Goal: Transaction & Acquisition: Obtain resource

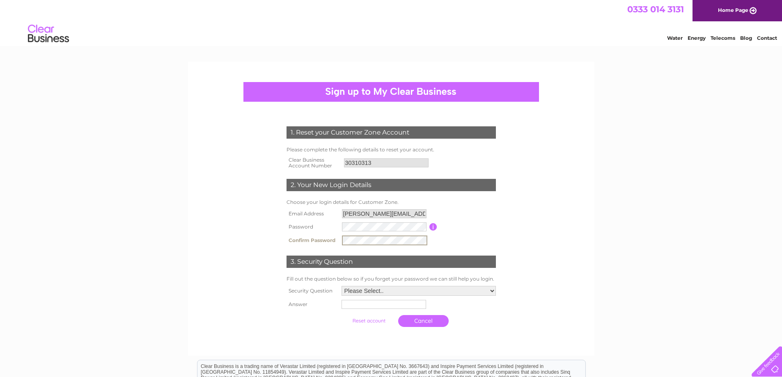
click at [373, 291] on select "Please Select.. In what town or city was your first job? In what town or city d…" at bounding box center [418, 291] width 154 height 10
select select "1"
click at [341, 286] on select "Please Select.. In what town or city was your first job? In what town or city d…" at bounding box center [418, 290] width 155 height 11
click at [350, 307] on input "text" at bounding box center [383, 304] width 85 height 9
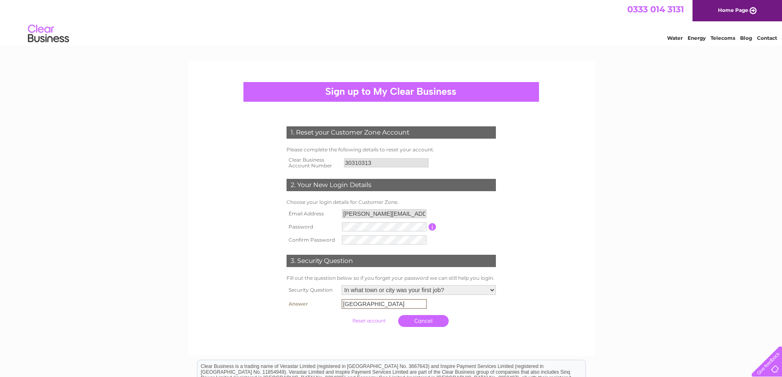
type input "[GEOGRAPHIC_DATA]"
click at [395, 286] on select "Please Select.. In what town or city was your first job? In what town or city d…" at bounding box center [418, 290] width 155 height 11
select select "2"
click at [341, 286] on select "Please Select.. In what town or city was your first job? In what town or city d…" at bounding box center [418, 290] width 155 height 11
click at [538, 301] on form "1. Reset your Customer Zone Account Please complete the following details to re…" at bounding box center [391, 228] width 391 height 237
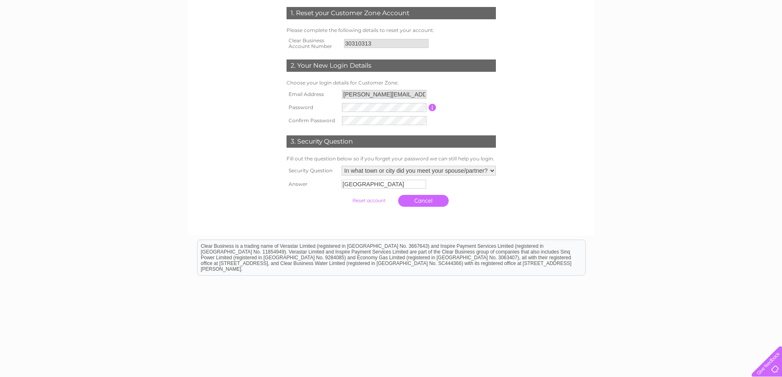
scroll to position [123, 0]
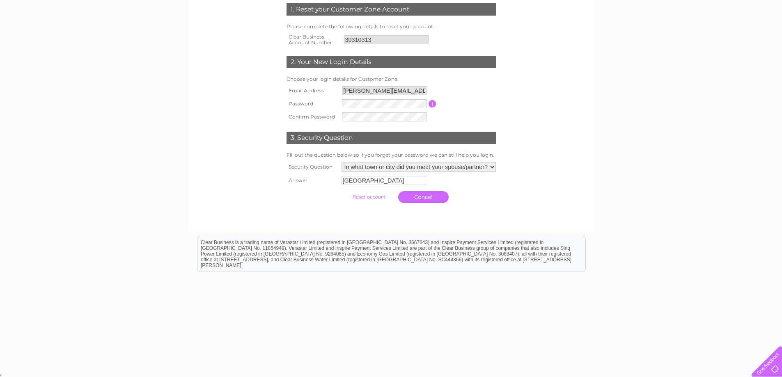
click at [367, 195] on input "submit" at bounding box center [369, 196] width 50 height 11
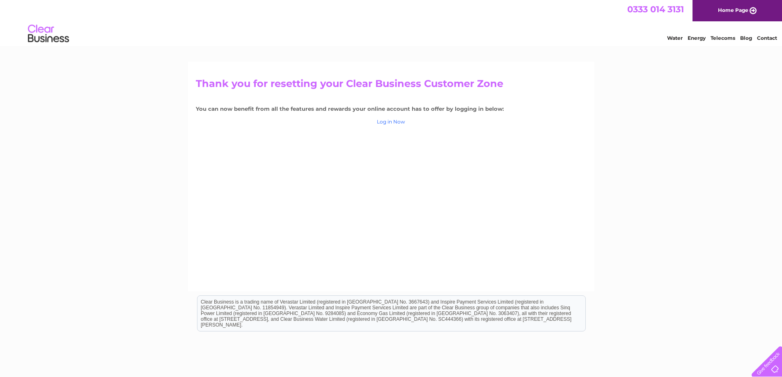
click at [393, 121] on link "Log in Now" at bounding box center [391, 122] width 28 height 6
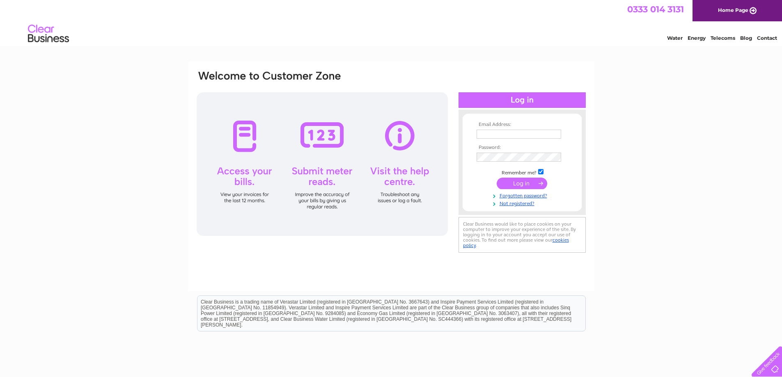
type input "kerry.harvey@galbraithgroup.com"
click at [526, 183] on input "submit" at bounding box center [522, 183] width 50 height 11
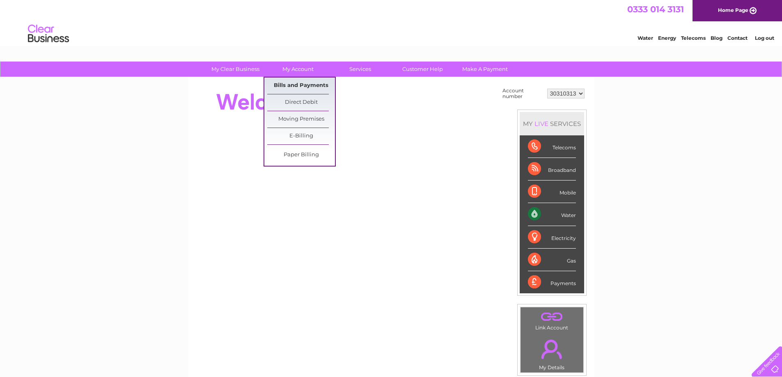
click at [297, 85] on link "Bills and Payments" at bounding box center [301, 86] width 68 height 16
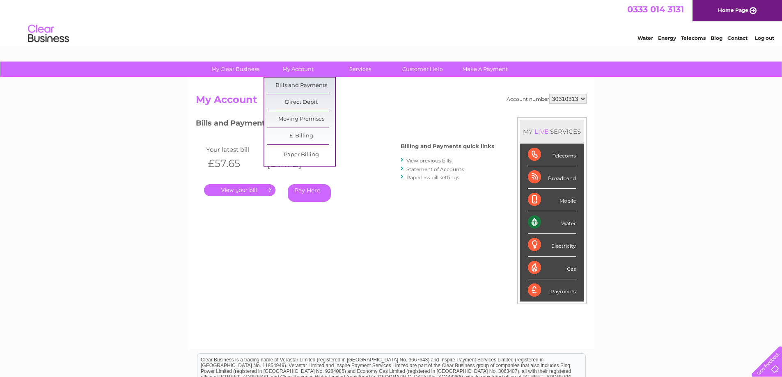
click at [398, 115] on div "Account number 30310313 My Account MY LIVE SERVICES Telecoms Broadband Mobile W…" at bounding box center [391, 217] width 391 height 247
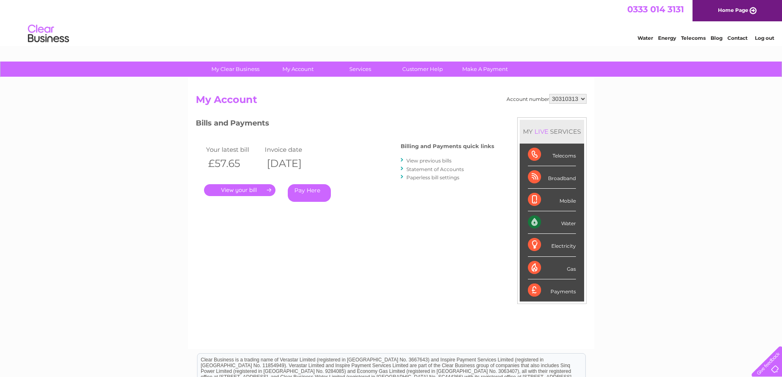
click at [237, 192] on link "." at bounding box center [239, 190] width 71 height 12
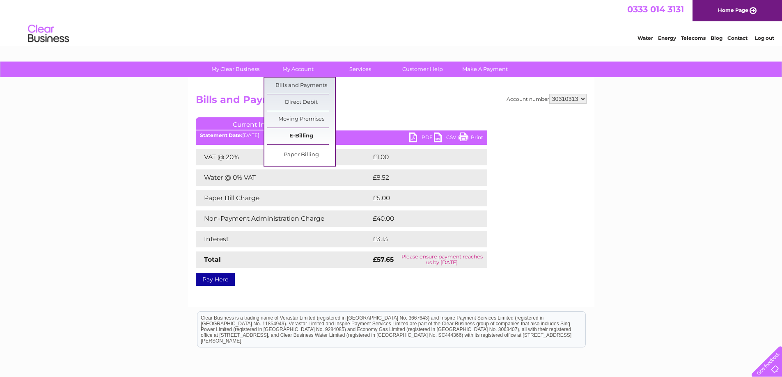
click at [302, 139] on link "E-Billing" at bounding box center [301, 136] width 68 height 16
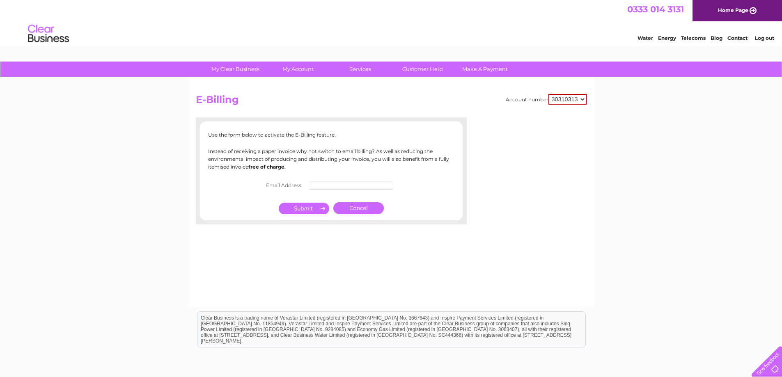
click at [316, 183] on input "text" at bounding box center [351, 185] width 85 height 9
type input "invoicing@galbraithgroup.com"
click at [312, 206] on input "submit" at bounding box center [304, 208] width 50 height 11
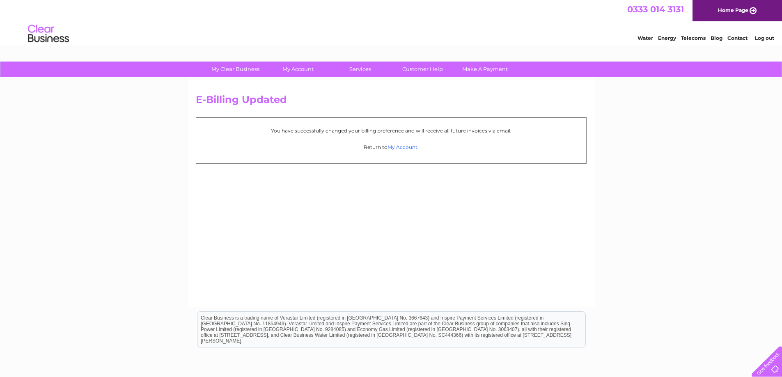
click at [410, 145] on link "My Account" at bounding box center [402, 147] width 30 height 6
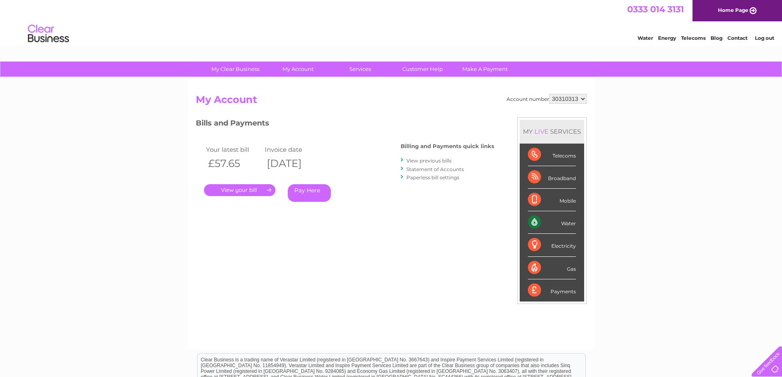
click at [242, 191] on link "." at bounding box center [239, 190] width 71 height 12
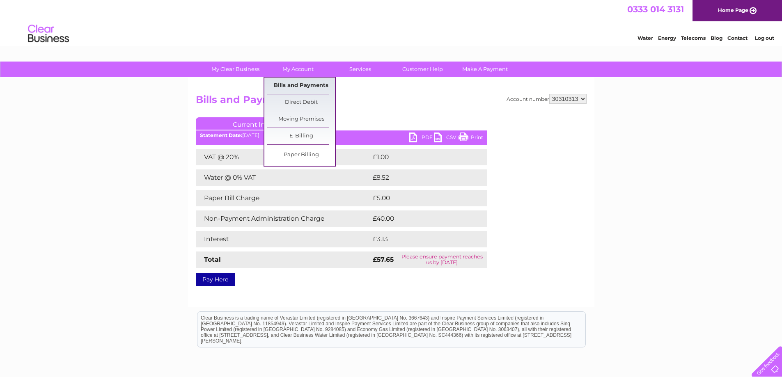
click at [296, 85] on link "Bills and Payments" at bounding box center [301, 86] width 68 height 16
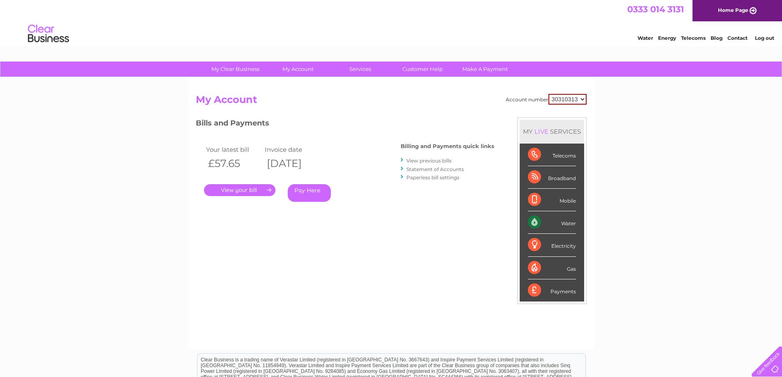
click at [423, 160] on link "View previous bills" at bounding box center [428, 161] width 45 height 6
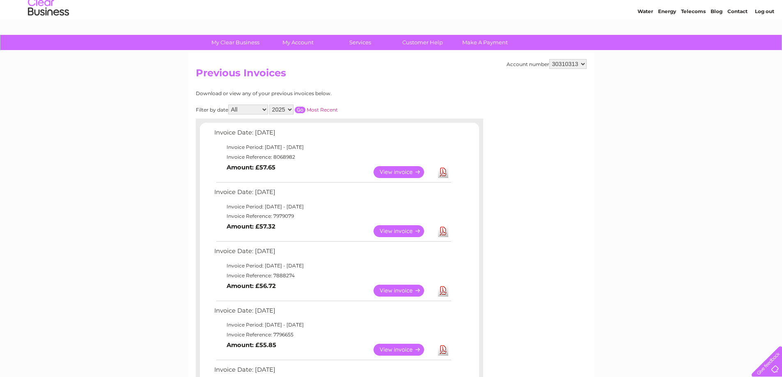
scroll to position [41, 0]
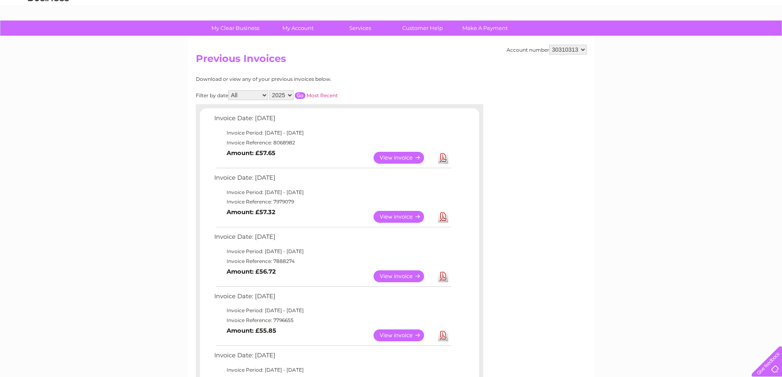
click at [446, 219] on link "Download" at bounding box center [443, 217] width 10 height 12
click at [408, 216] on link "View" at bounding box center [403, 217] width 60 height 12
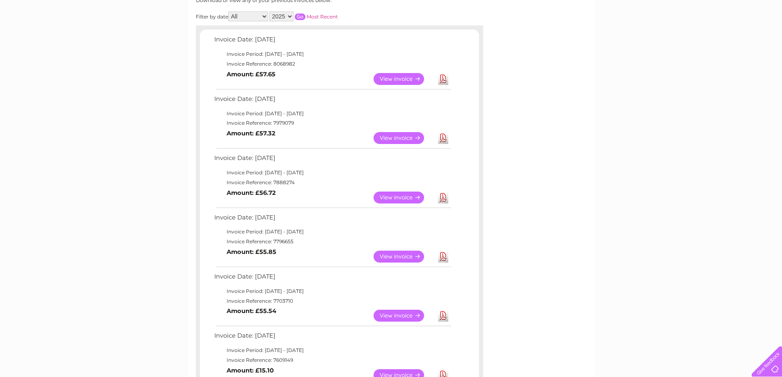
scroll to position [123, 0]
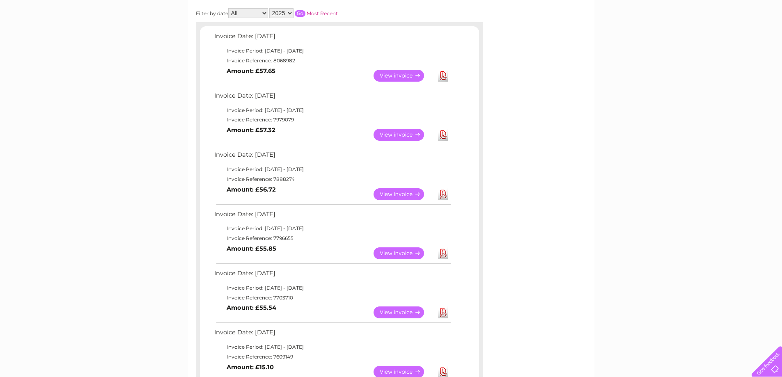
click at [443, 197] on link "Download" at bounding box center [443, 194] width 10 height 12
click at [442, 254] on link "Download" at bounding box center [443, 253] width 10 height 12
click at [444, 312] on link "Download" at bounding box center [443, 313] width 10 height 12
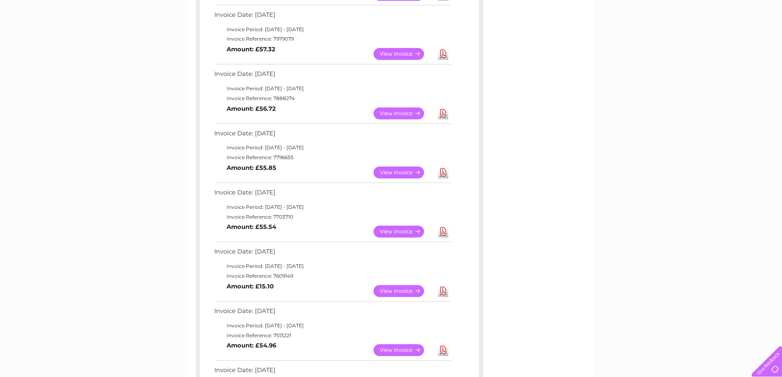
scroll to position [205, 0]
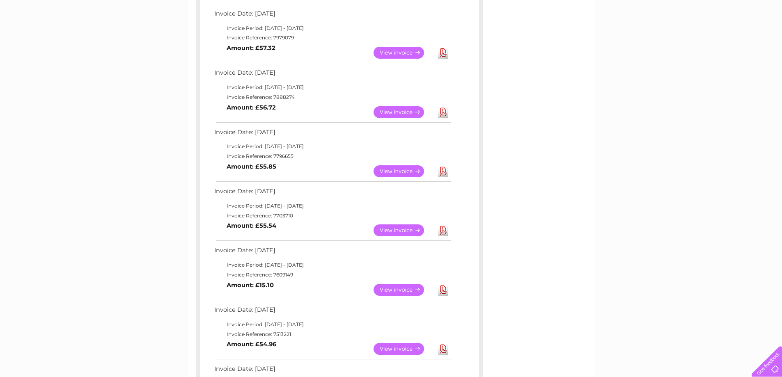
click at [443, 289] on link "Download" at bounding box center [443, 290] width 10 height 12
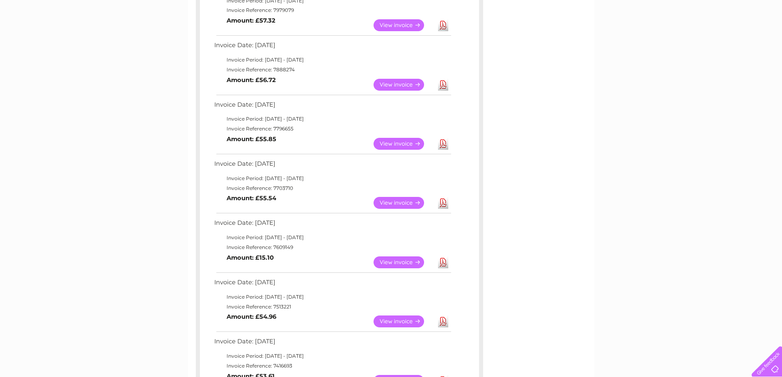
scroll to position [246, 0]
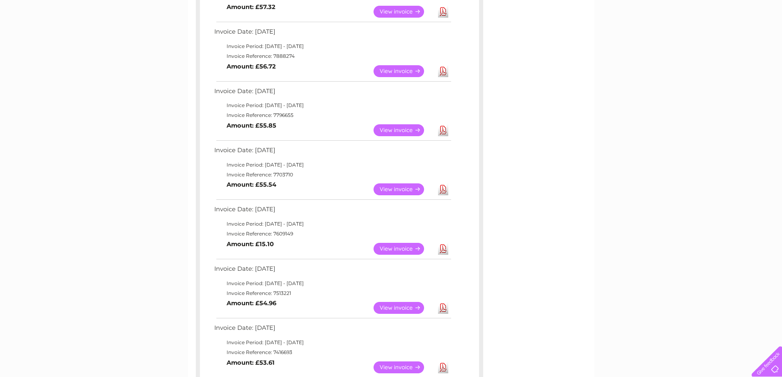
click at [444, 307] on link "Download" at bounding box center [443, 308] width 10 height 12
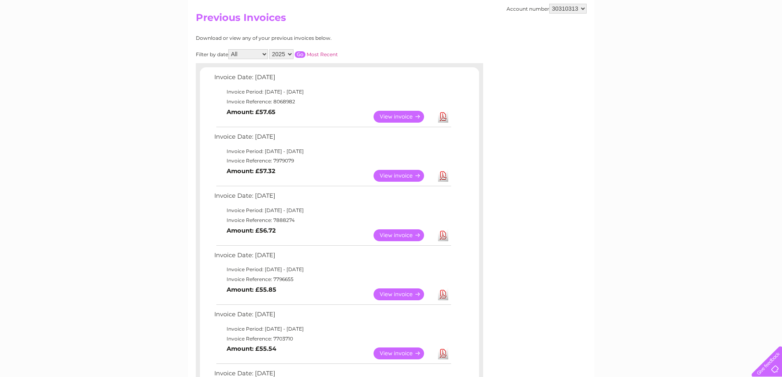
click at [444, 113] on link "Download" at bounding box center [443, 117] width 10 height 12
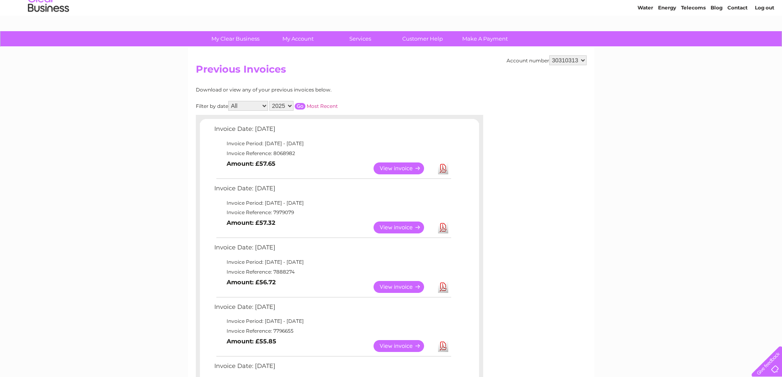
scroll to position [0, 0]
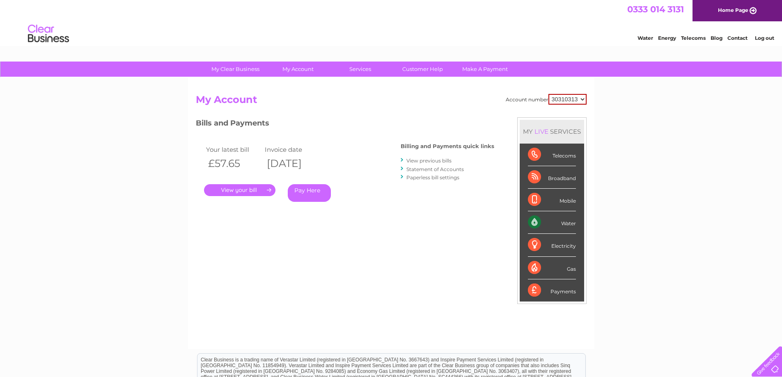
click at [433, 169] on link "Statement of Accounts" at bounding box center [434, 169] width 57 height 6
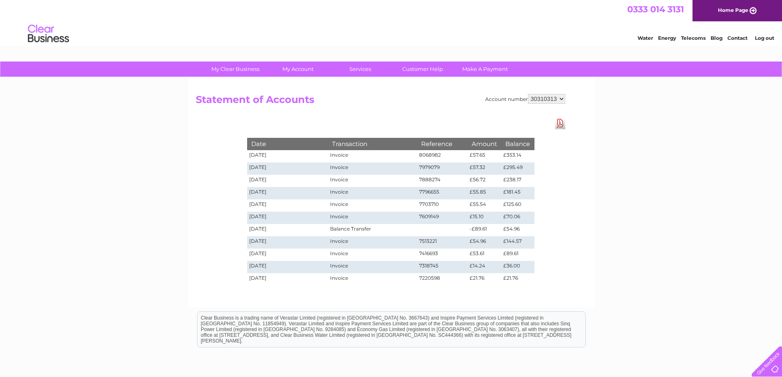
click at [559, 124] on link "Download Pdf" at bounding box center [560, 123] width 10 height 12
